Goal: Book appointment/travel/reservation

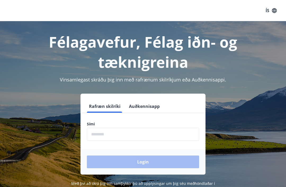
click at [120, 134] on input "phone" at bounding box center [143, 134] width 112 height 13
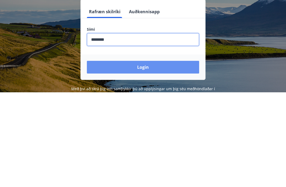
type input "********"
click at [146, 156] on button "Login" at bounding box center [143, 162] width 112 height 13
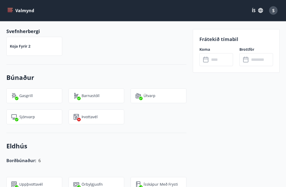
scroll to position [309, 0]
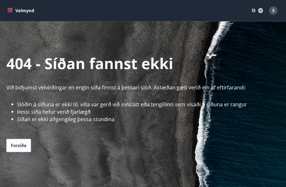
click at [19, 8] on button "Valmynd" at bounding box center [21, 11] width 30 height 10
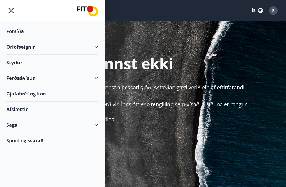
click at [17, 50] on div "Orlofseignir" at bounding box center [52, 47] width 92 height 16
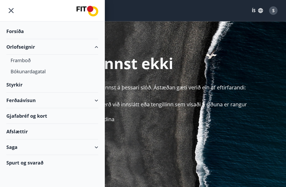
click at [25, 60] on div "Framboð" at bounding box center [52, 60] width 83 height 11
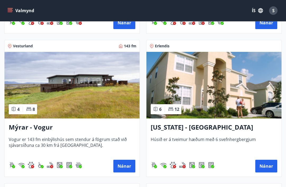
scroll to position [939, 0]
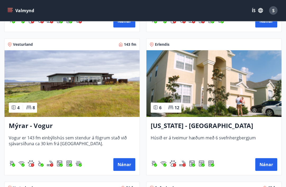
click at [89, 112] on img at bounding box center [71, 84] width 135 height 67
